Goal: Transaction & Acquisition: Subscribe to service/newsletter

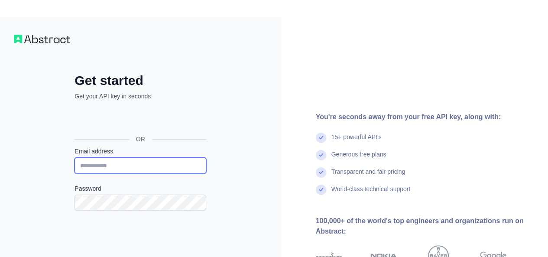
click at [104, 167] on input "Email address" at bounding box center [141, 165] width 132 height 16
type input "**********"
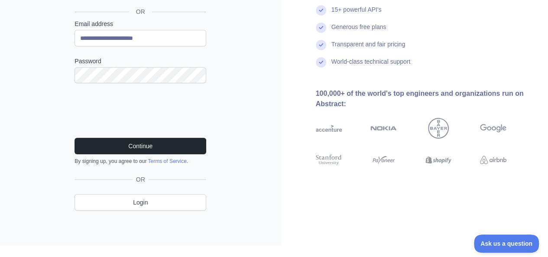
scroll to position [114, 0]
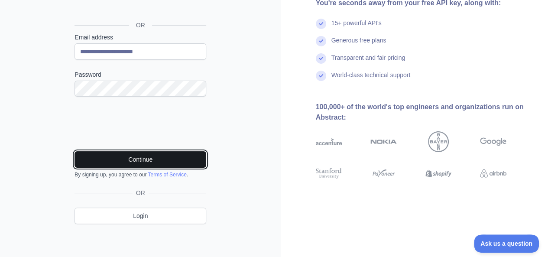
click at [157, 165] on button "Continue" at bounding box center [141, 159] width 132 height 16
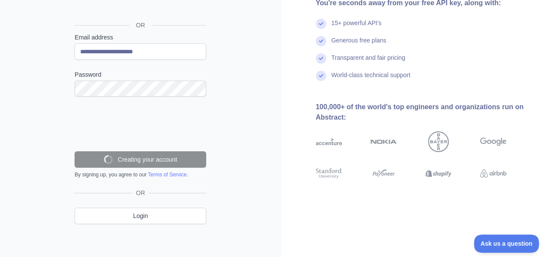
scroll to position [87, 0]
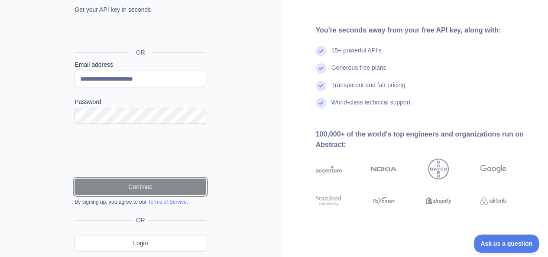
click at [190, 183] on button "Continue" at bounding box center [141, 187] width 132 height 16
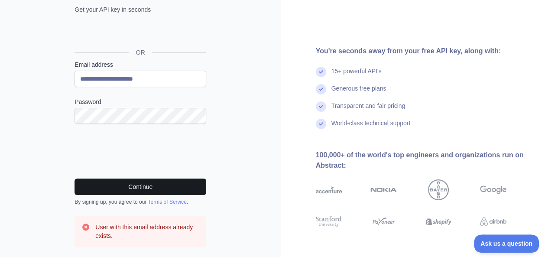
scroll to position [156, 0]
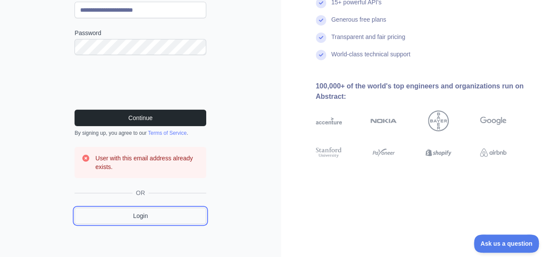
click at [150, 217] on link "Login" at bounding box center [141, 216] width 132 height 16
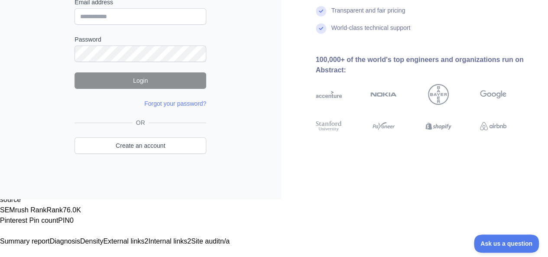
scroll to position [89, 0]
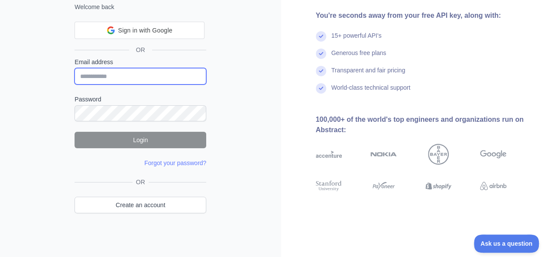
type input "**********"
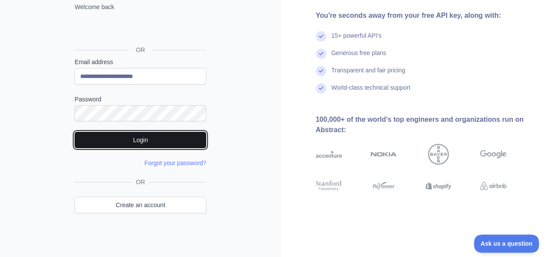
click at [144, 139] on button "Login" at bounding box center [141, 140] width 132 height 16
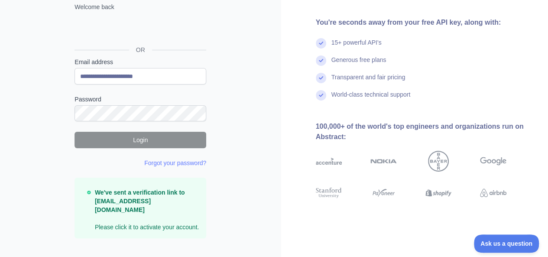
click at [144, 201] on strong "We've sent a verification link to [EMAIL_ADDRESS][DOMAIN_NAME]" at bounding box center [140, 201] width 90 height 24
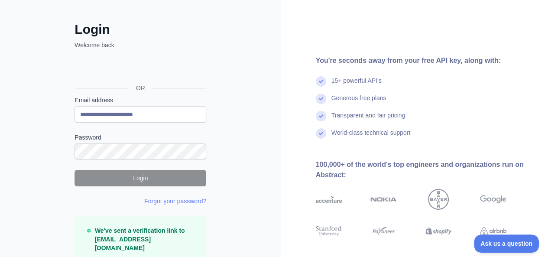
scroll to position [0, 0]
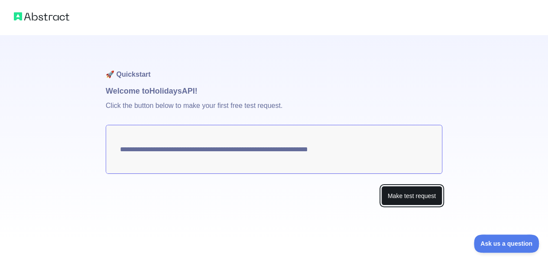
click at [416, 197] on button "Make test request" at bounding box center [412, 196] width 61 height 20
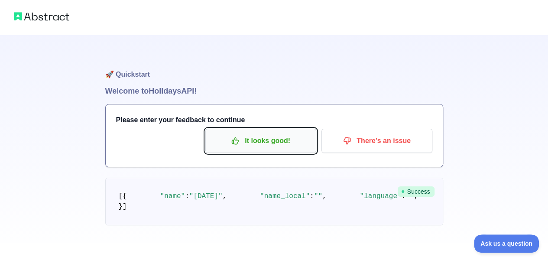
click at [248, 137] on p "It looks good!" at bounding box center [261, 141] width 98 height 15
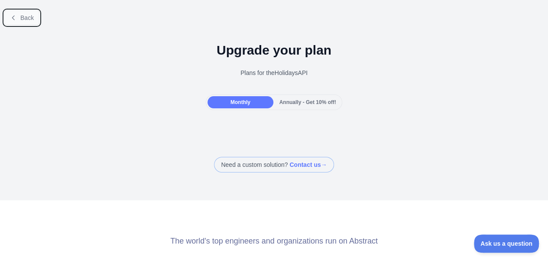
click at [16, 20] on button "Back" at bounding box center [21, 17] width 35 height 15
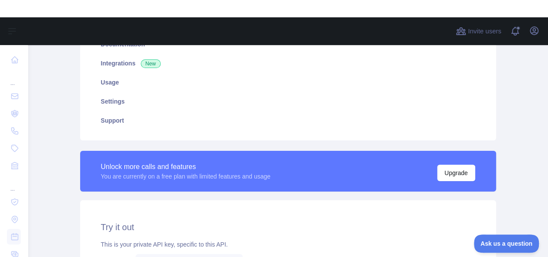
scroll to position [110, 0]
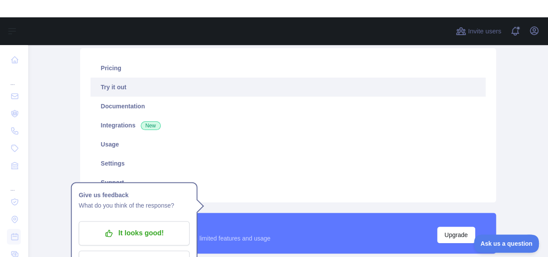
scroll to position [104, 0]
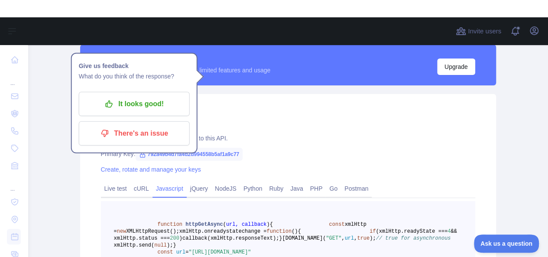
scroll to position [186, 0]
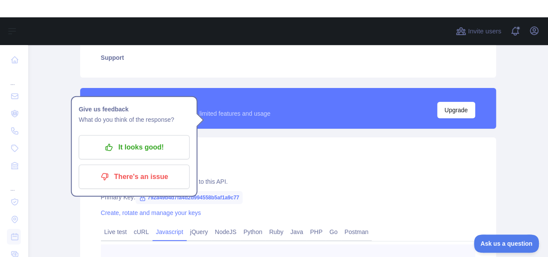
drag, startPoint x: 287, startPoint y: 173, endPoint x: 430, endPoint y: 180, distance: 142.8
copy span "https://holidays.abstractapi.com/v1/?api_key=792a49b4d7fa4d2d994558b5af1a9c77&c…"
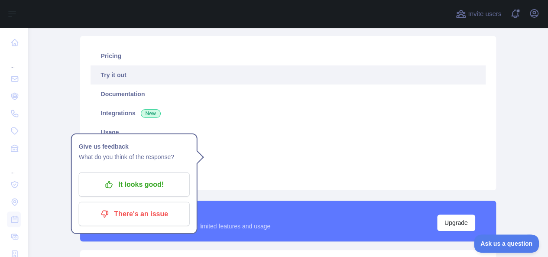
scroll to position [0, 0]
